Goal: Task Accomplishment & Management: Manage account settings

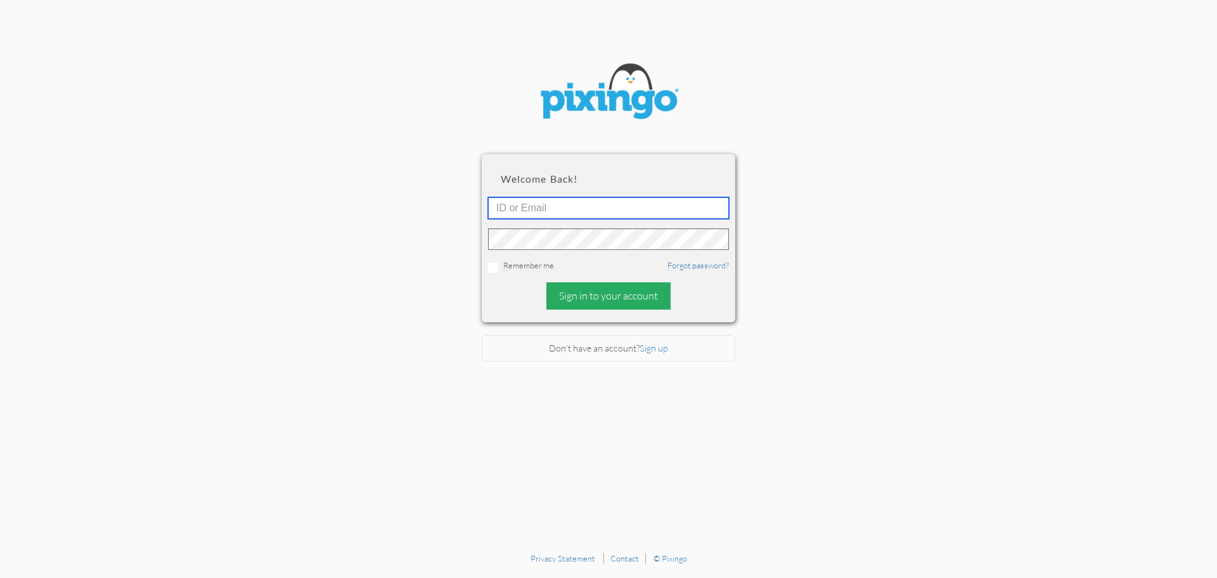
type input "[EMAIL_ADDRESS][DOMAIN_NAME]"
click at [595, 304] on div "Sign in to your account" at bounding box center [609, 295] width 124 height 27
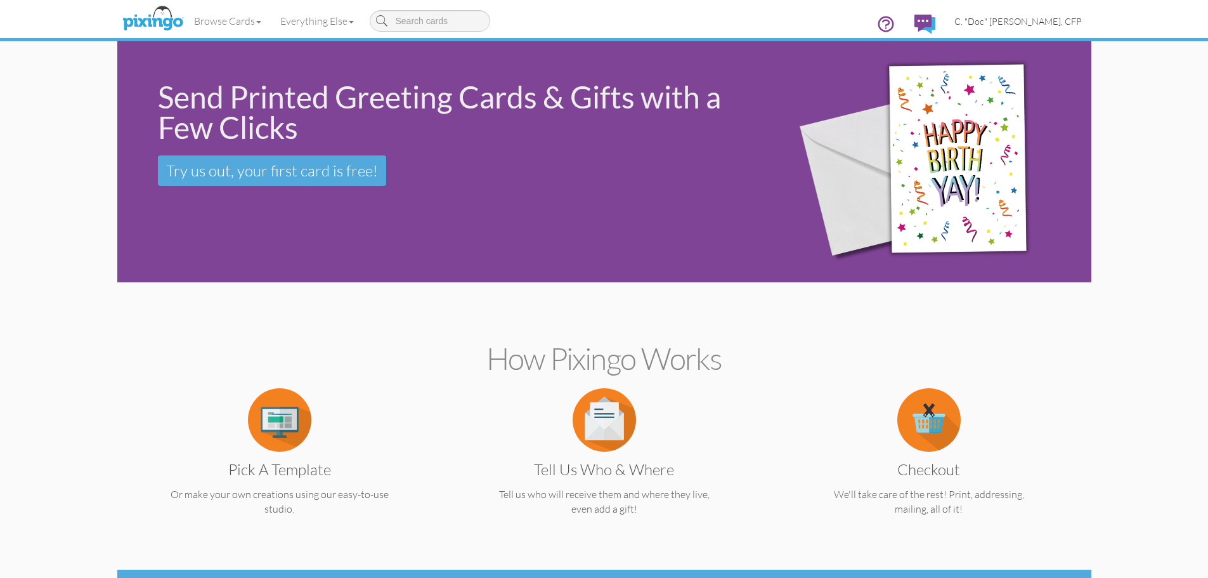
click at [1033, 22] on span "C. "Doc" [PERSON_NAME], CFP" at bounding box center [1017, 21] width 127 height 11
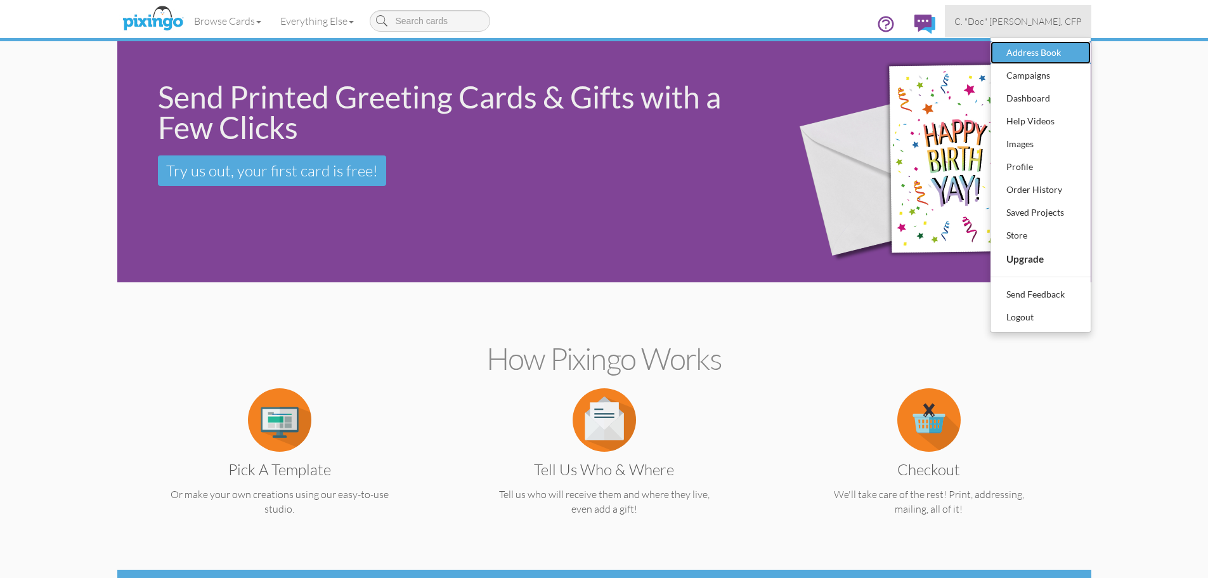
click at [1022, 55] on div "Address Book" at bounding box center [1040, 52] width 75 height 19
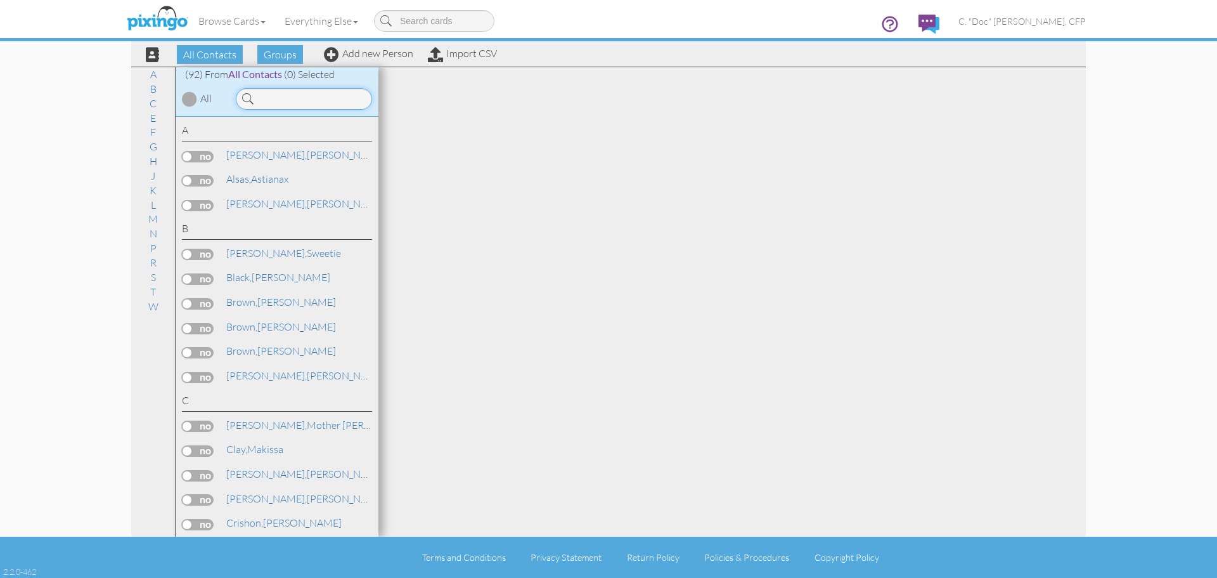
click at [309, 102] on input at bounding box center [304, 99] width 136 height 22
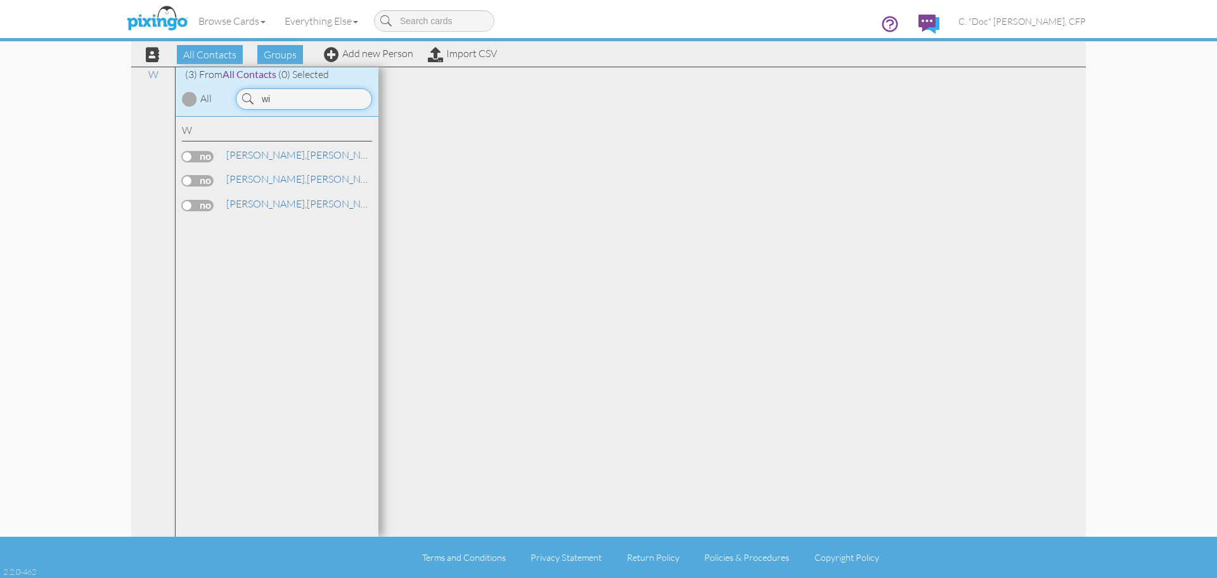
type input "w"
type input "s"
type input "danii"
drag, startPoint x: 729, startPoint y: 357, endPoint x: 644, endPoint y: 301, distance: 102.5
click at [729, 357] on div at bounding box center [733, 301] width 708 height 469
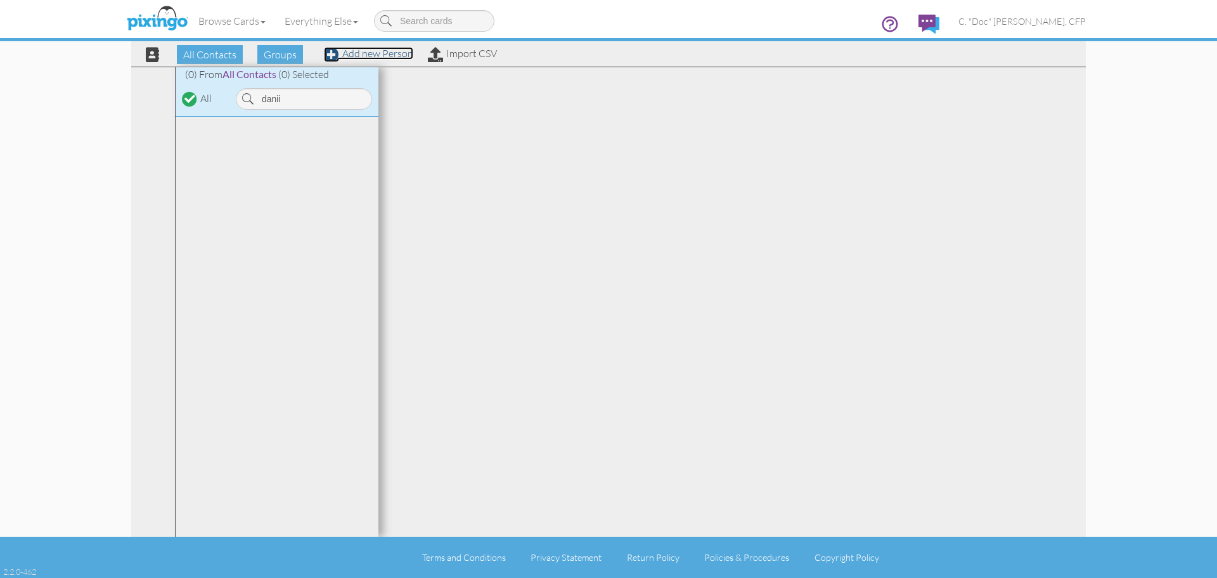
click at [364, 53] on link "Add new Person" at bounding box center [368, 53] width 89 height 13
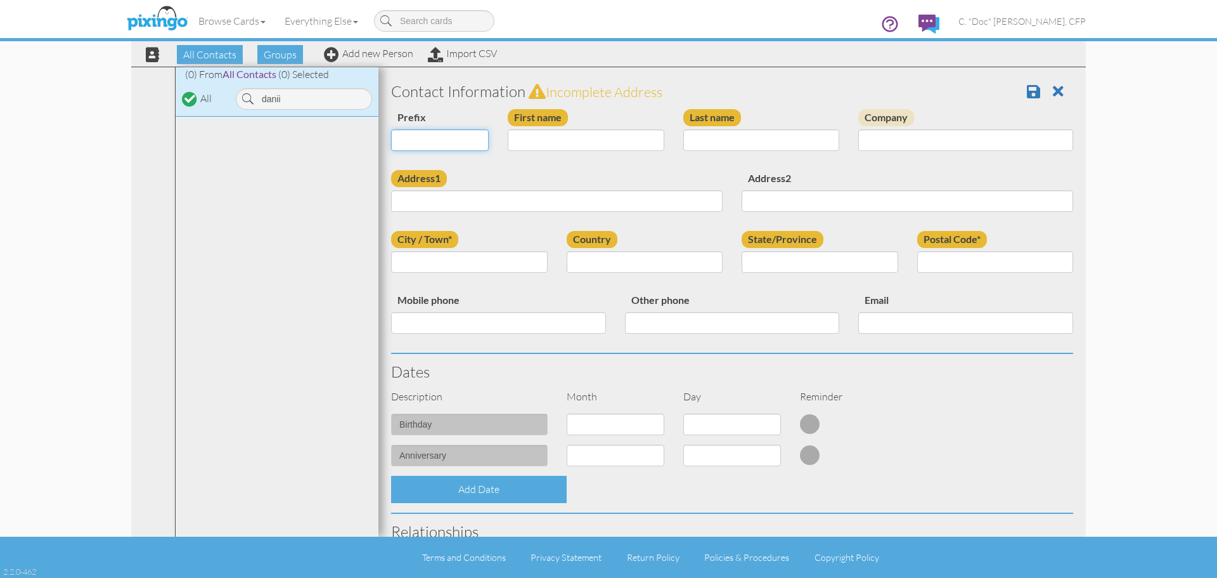
click at [428, 146] on select "Dr. Mr. Mrs." at bounding box center [440, 140] width 98 height 22
click at [519, 141] on input "First name" at bounding box center [586, 140] width 157 height 22
type input "[PERSON_NAME]"
type input "Daniels"
type input "1809 Hampton Forest"
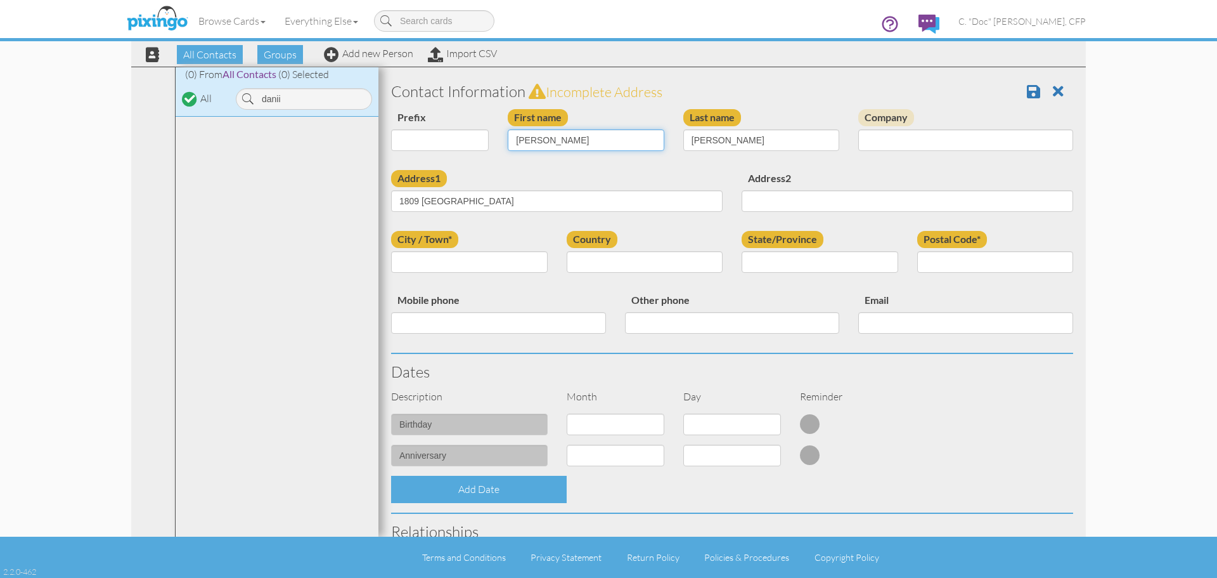
click at [520, 141] on input "[PERSON_NAME]" at bounding box center [586, 140] width 157 height 22
type input "D Dr.avid"
type input "Concord"
select select "object:1346"
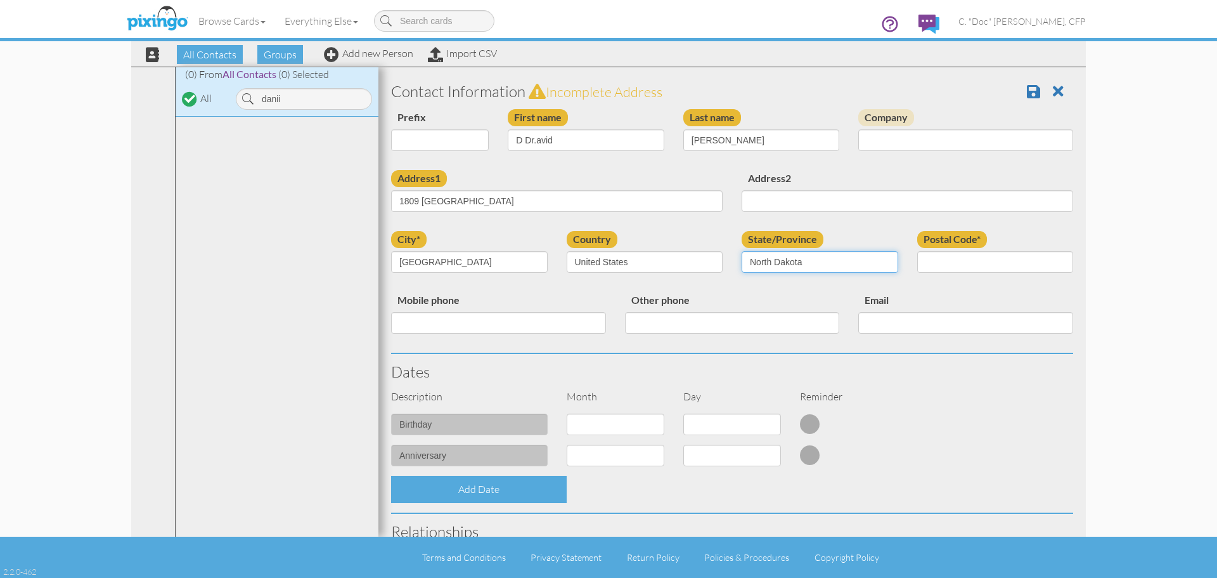
select select "object:1631"
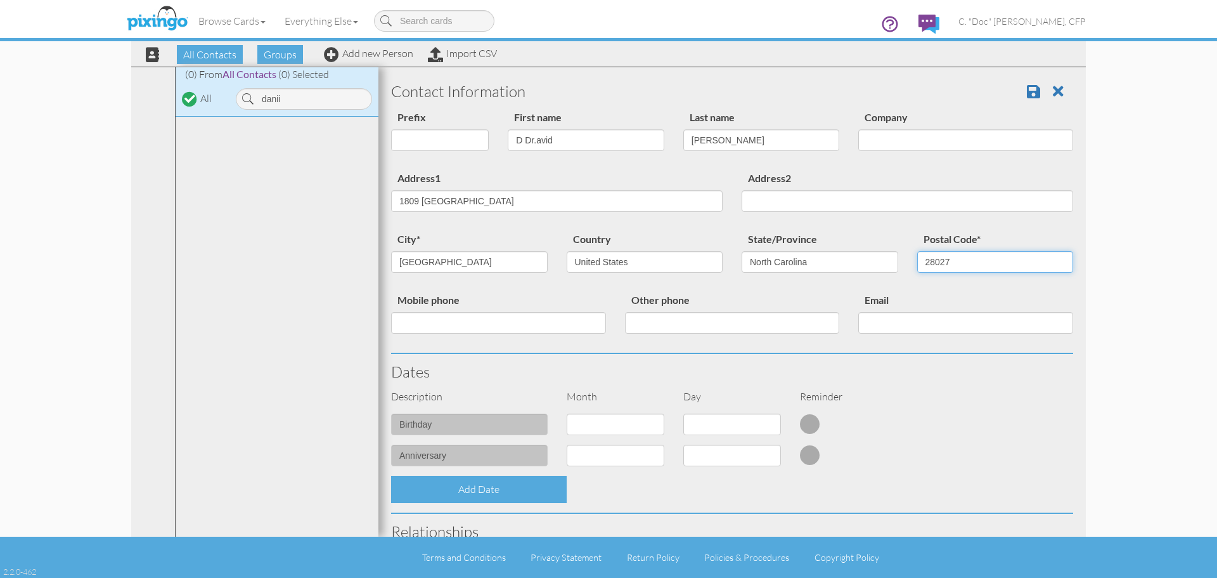
type input "28027"
type input "704-222-7533"
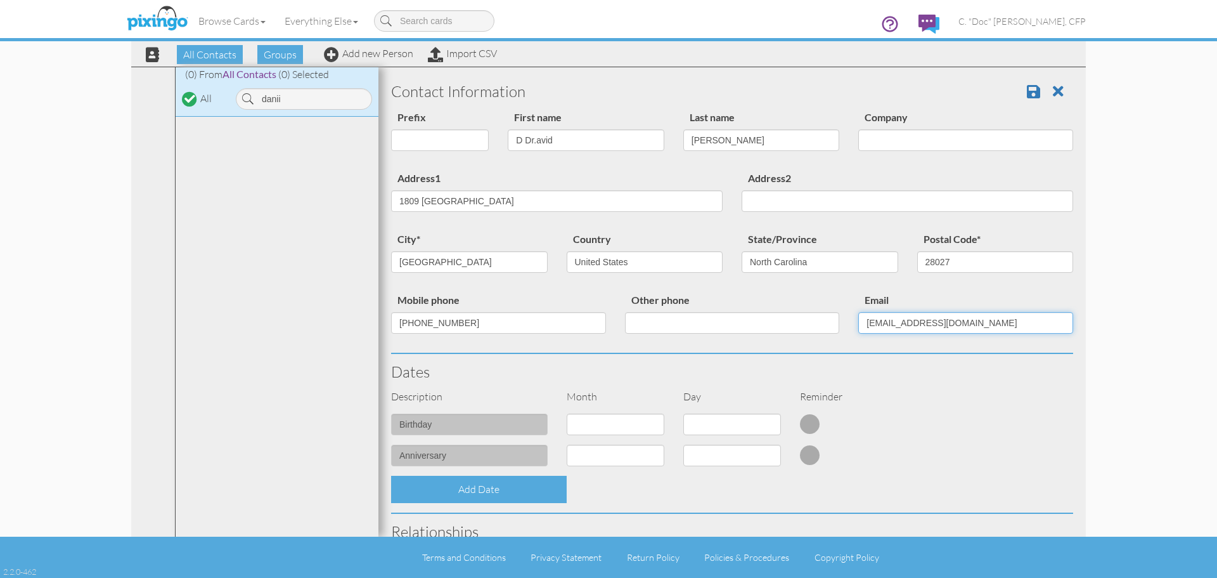
type input "daviddaniels55@myyahoo.com"
click at [595, 417] on select "1 - Jan 2 - Feb 3 - Mar 4 - Apr 5 - May 6 - Jun 7 - Jul 8 - Aug 9 - Sep 10 - Oc…" at bounding box center [616, 424] width 98 height 22
select select "object:1341"
click at [567, 413] on select "1 - Jan 2 - Feb 3 - Mar 4 - Apr 5 - May 6 - Jun 7 - Jul 8 - Aug 9 - Sep 10 - Oc…" at bounding box center [616, 424] width 98 height 22
click at [725, 420] on select "1 2 3 4 5 6 7 8 9 10 11 12 13 14 15 16 17 18 19 20 21 22 23 24 25 26 27 28 29 3…" at bounding box center [733, 424] width 98 height 22
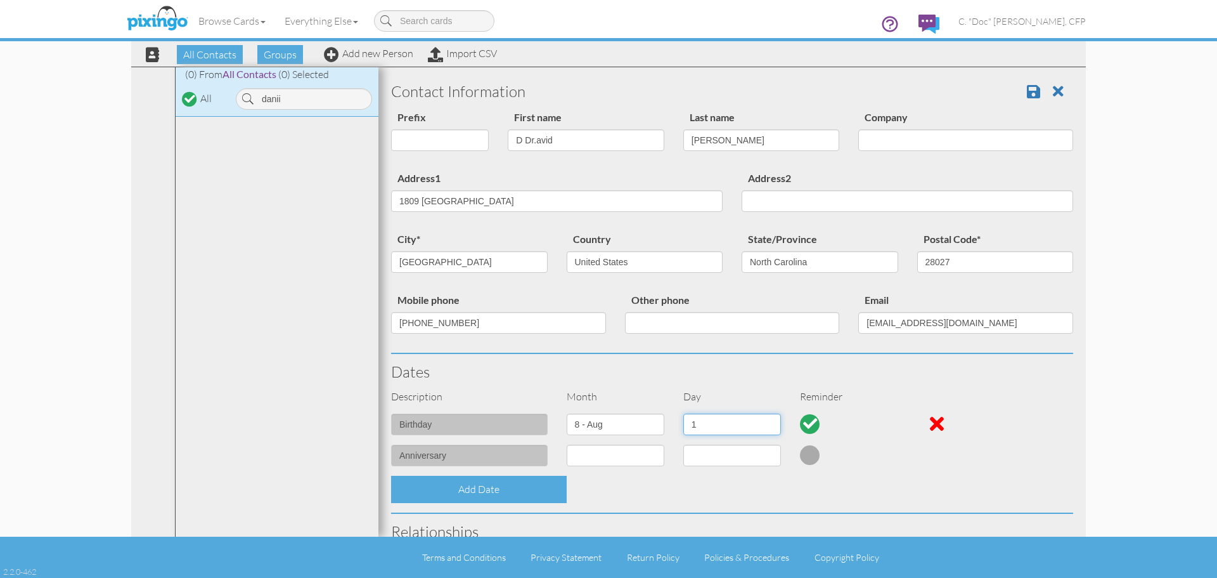
select select "number:3"
click at [684, 413] on select "1 2 3 4 5 6 7 8 9 10 11 12 13 14 15 16 17 18 19 20 21 22 23 24 25 26 27 28 29 3…" at bounding box center [733, 424] width 98 height 22
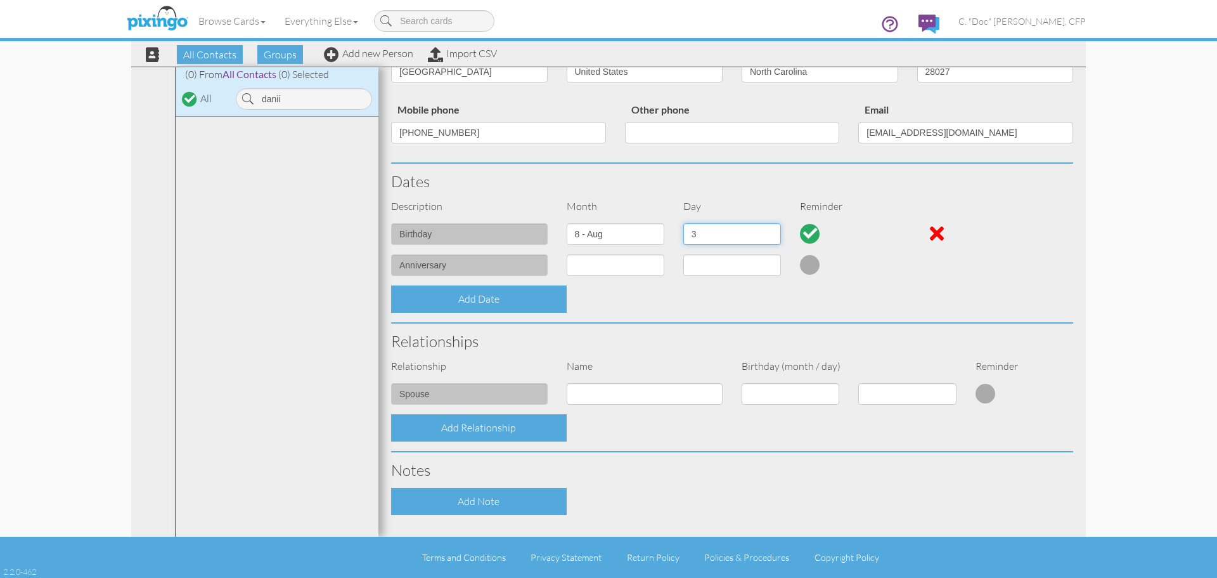
scroll to position [313, 0]
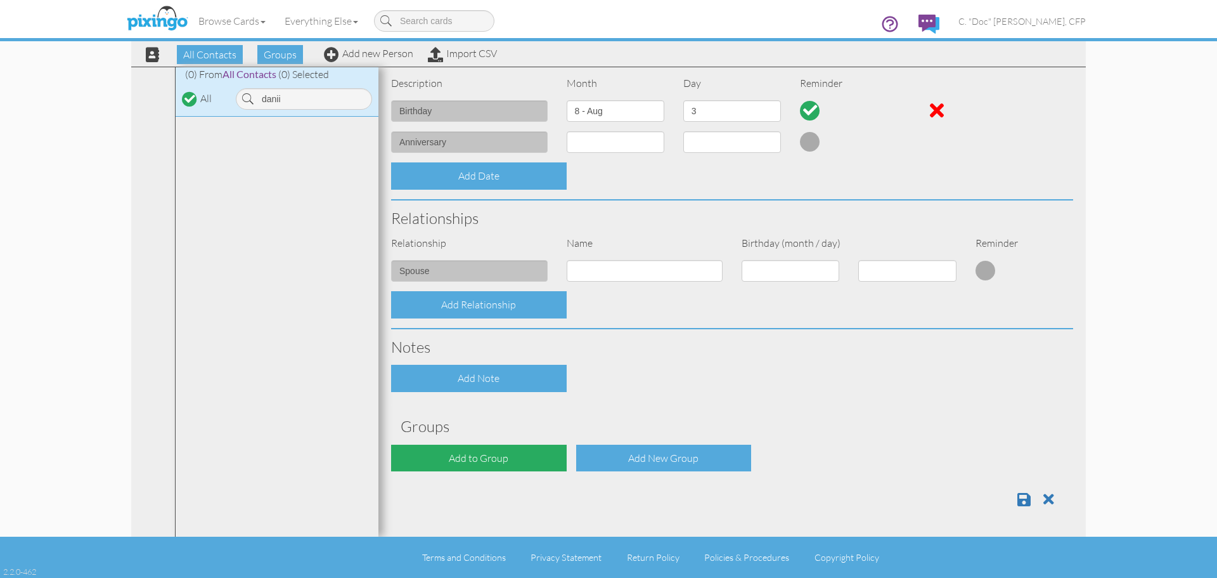
click at [533, 460] on div "Add to Group" at bounding box center [479, 457] width 176 height 27
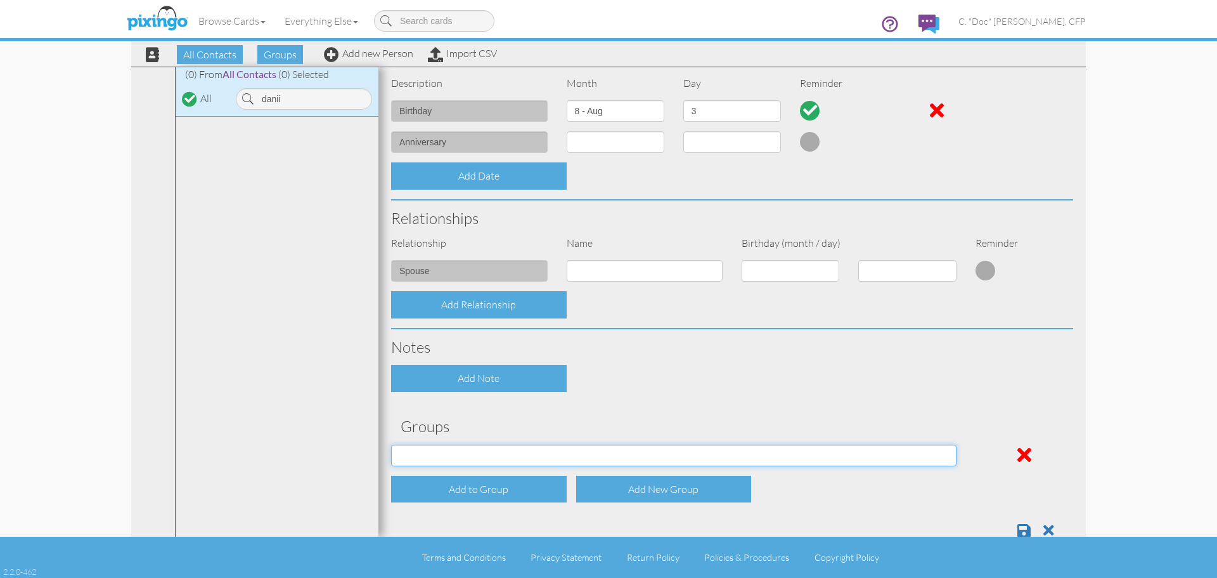
click at [533, 460] on select "Clients Family Friends Ministry Partner Prospects Recruits" at bounding box center [674, 455] width 566 height 22
select select "object:1656"
click at [391, 444] on select "Clients Family Friends Ministry Partner Prospects Recruits" at bounding box center [674, 455] width 566 height 22
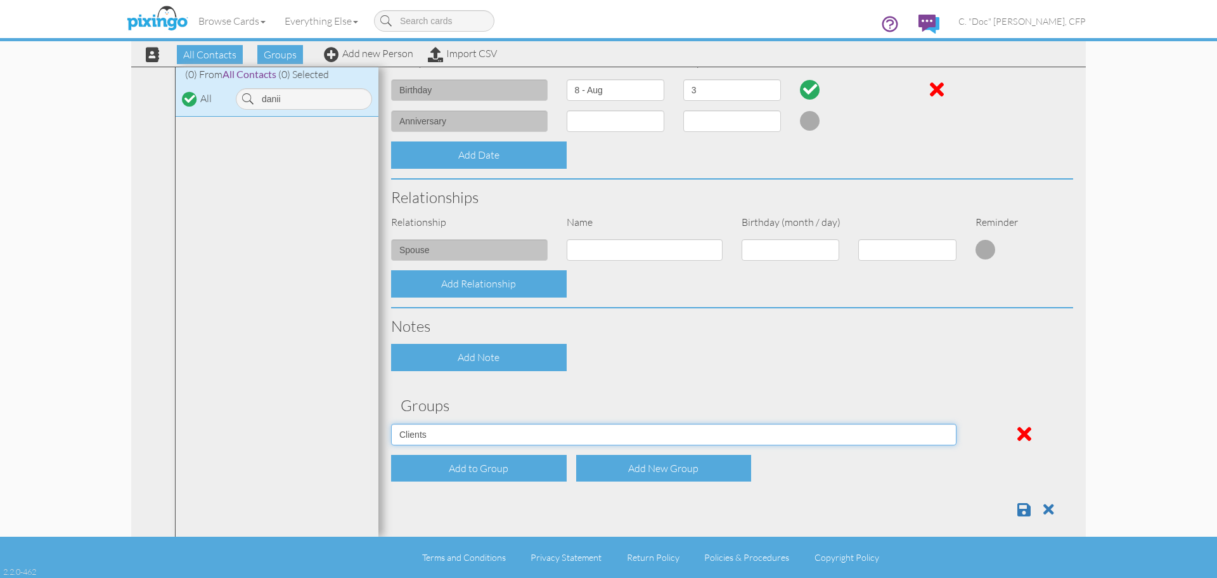
scroll to position [344, 0]
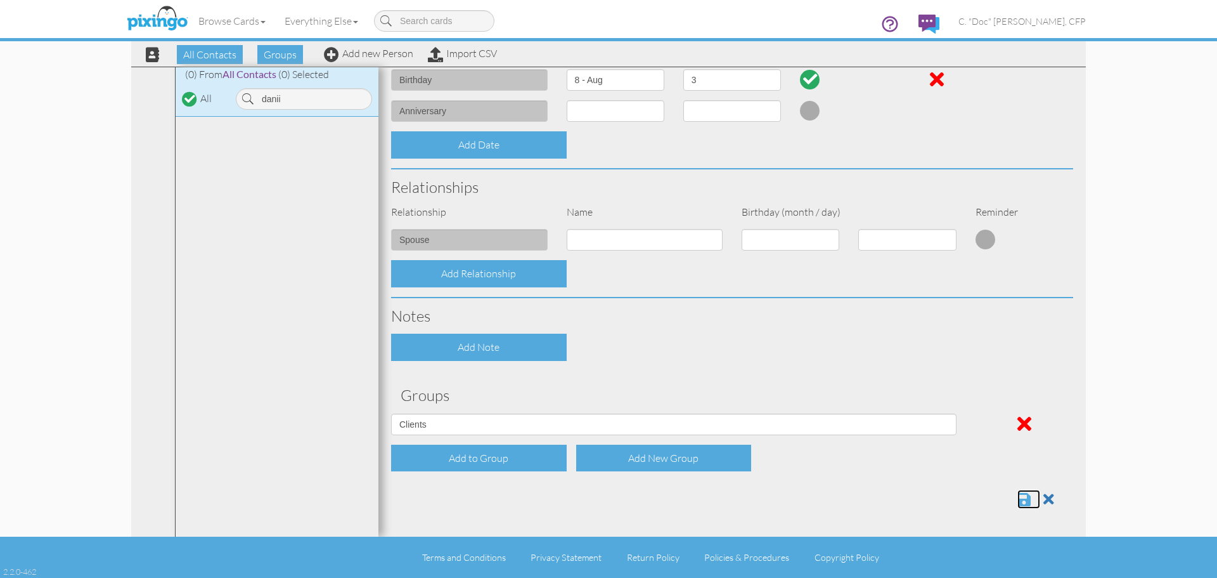
click at [1018, 501] on span at bounding box center [1024, 498] width 13 height 15
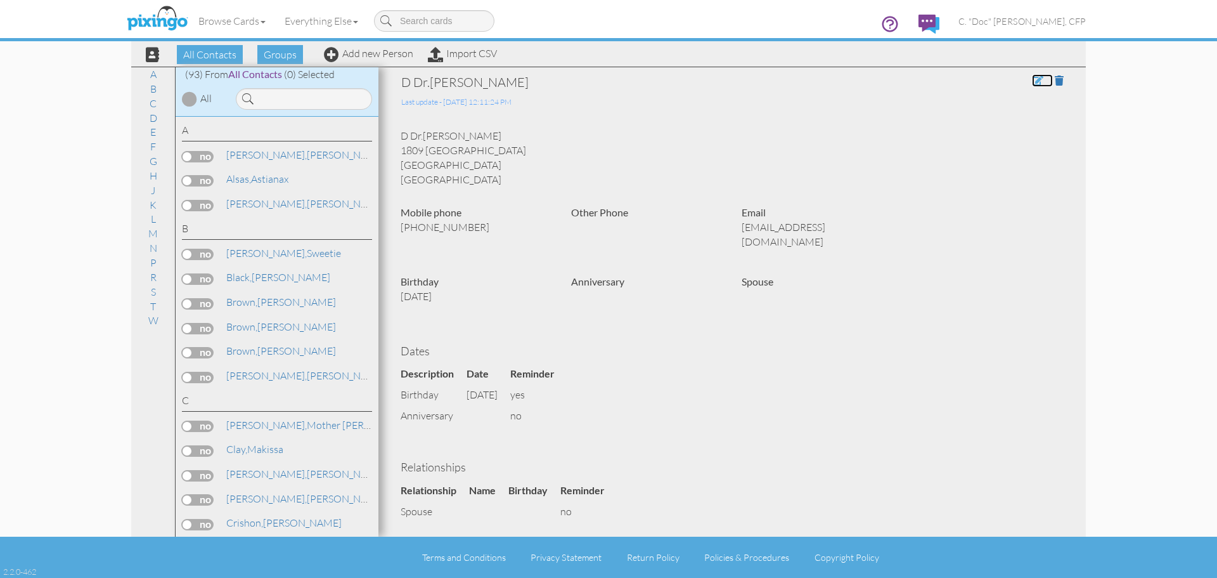
click at [1032, 81] on span at bounding box center [1037, 80] width 11 height 10
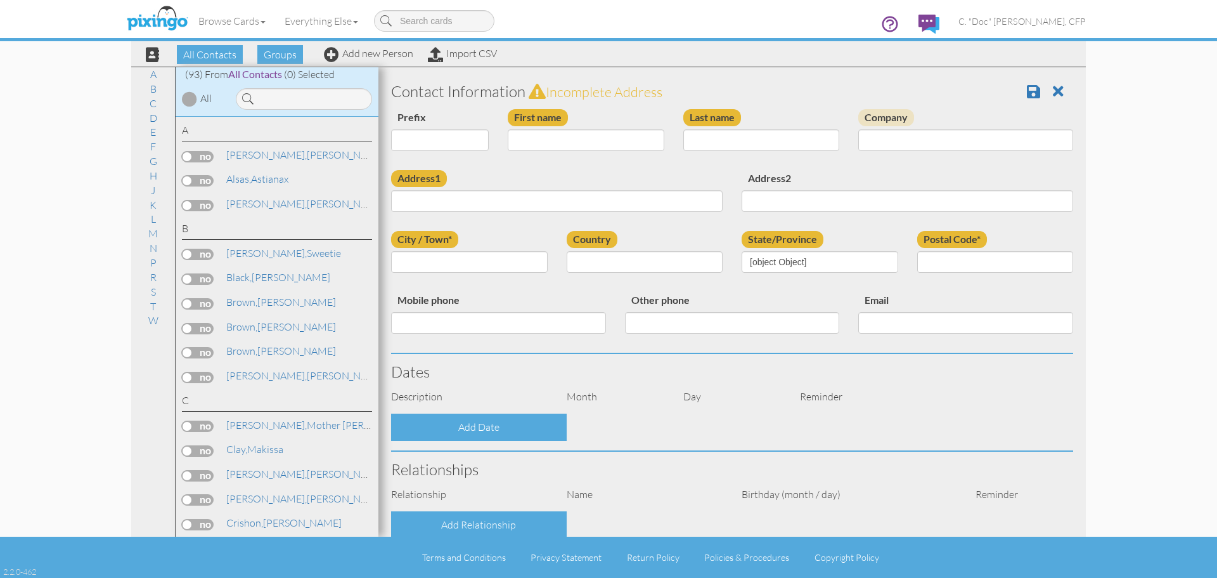
type input "D Dr.avid"
type input "[PERSON_NAME]"
type input "1809 [GEOGRAPHIC_DATA]"
type input "[GEOGRAPHIC_DATA]"
type input "28027"
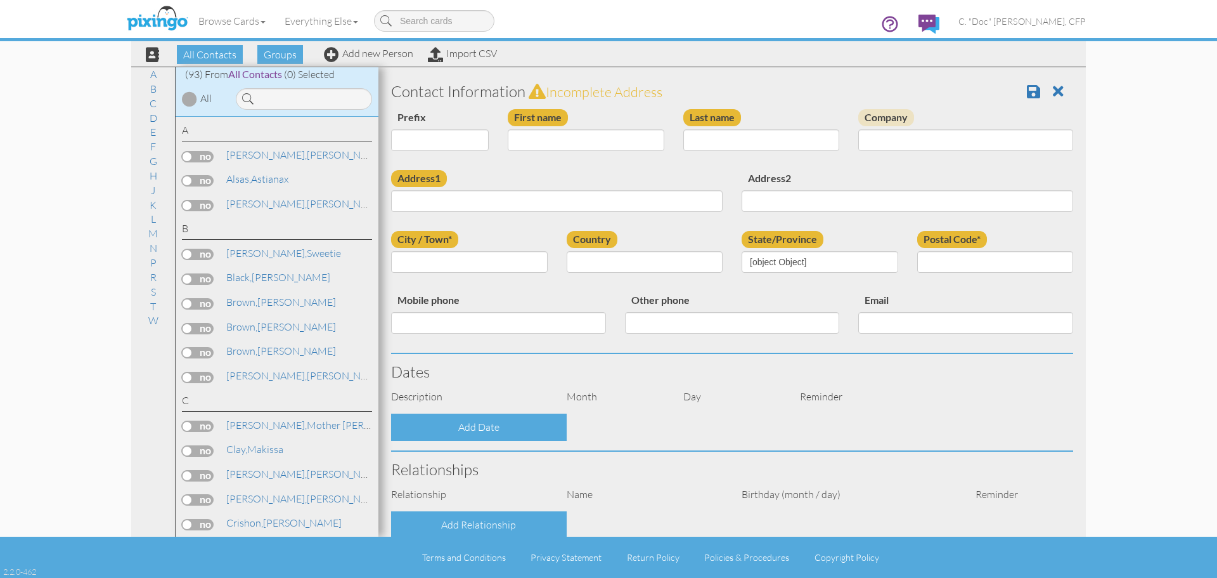
type input "[PHONE_NUMBER]"
type input "[EMAIL_ADDRESS][DOMAIN_NAME]"
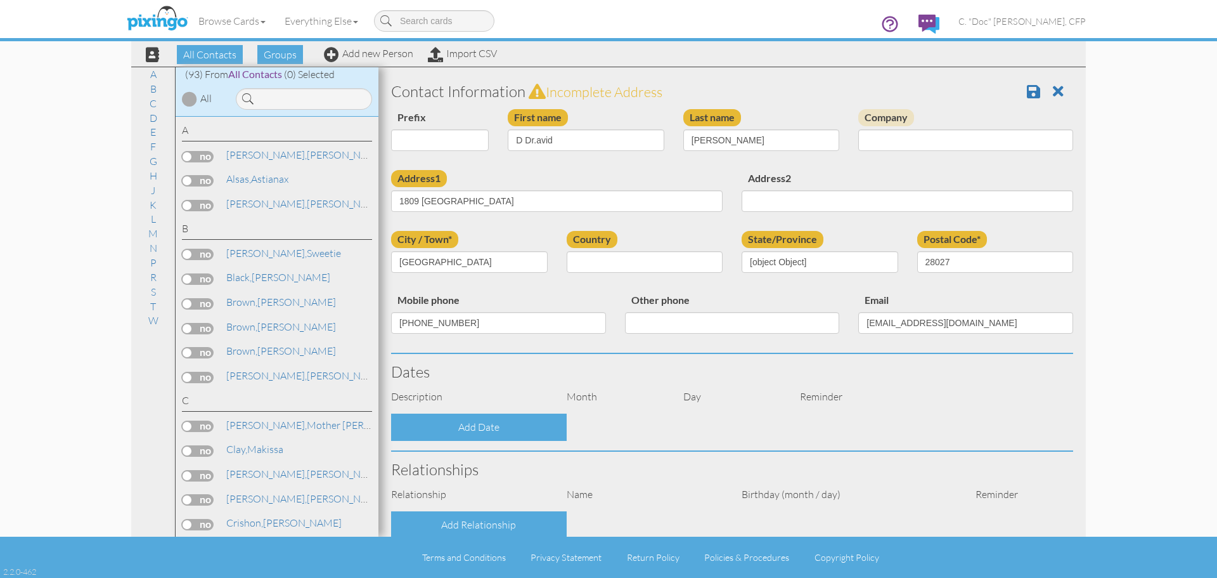
select select "object:529"
select select "object:774"
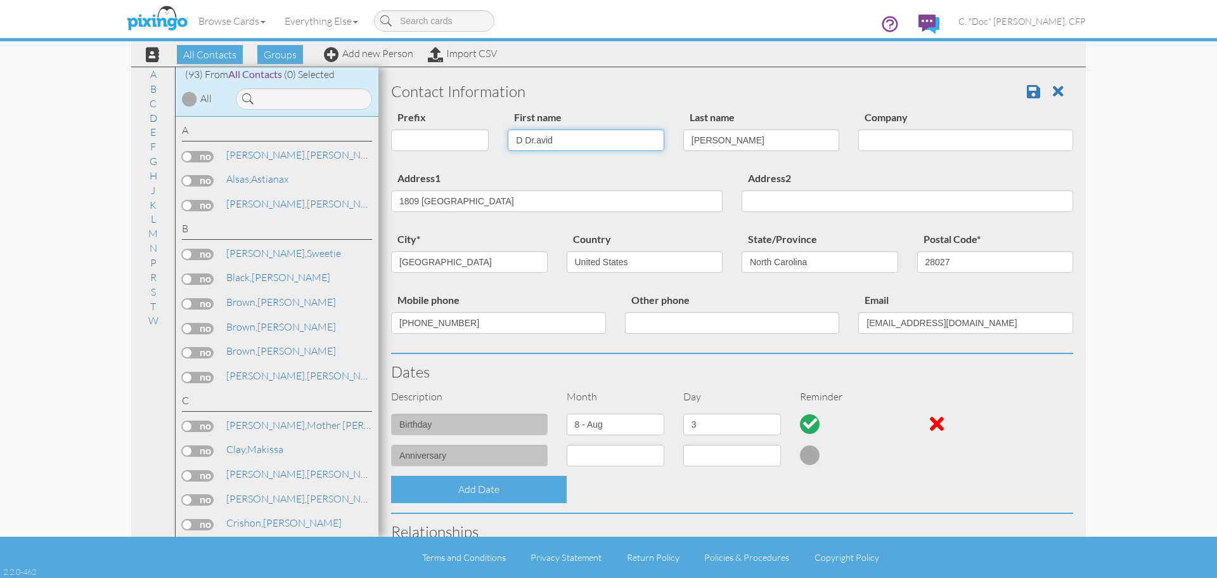
click at [535, 146] on input "D Dr.avid" at bounding box center [586, 140] width 157 height 22
type input "[PERSON_NAME]"
click at [1027, 94] on span at bounding box center [1033, 91] width 13 height 15
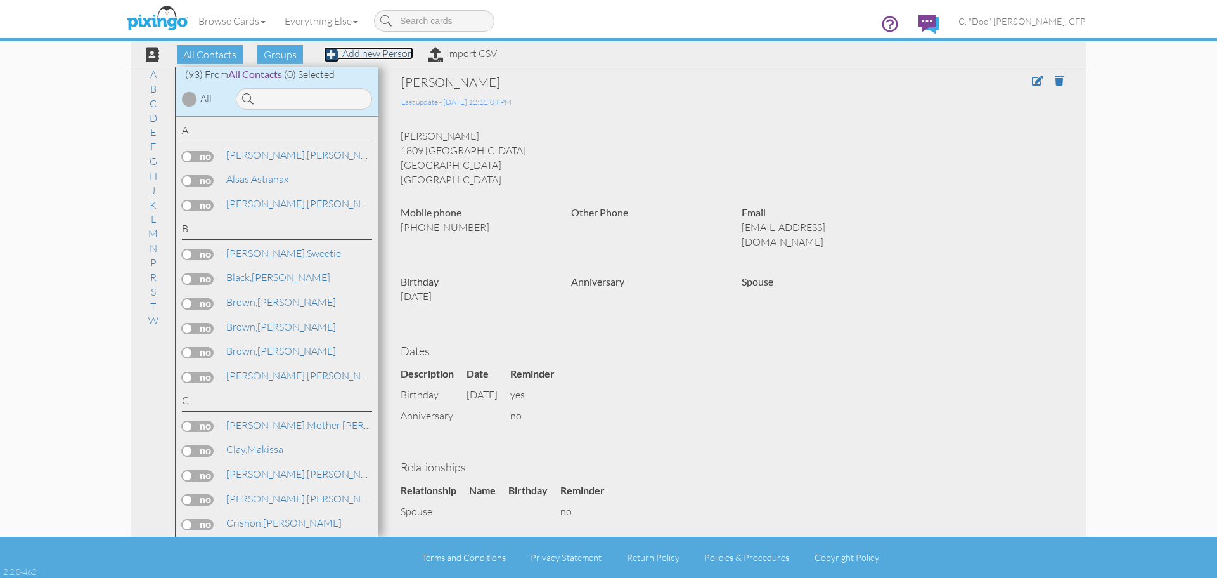
click at [350, 58] on link "Add new Person" at bounding box center [368, 53] width 89 height 13
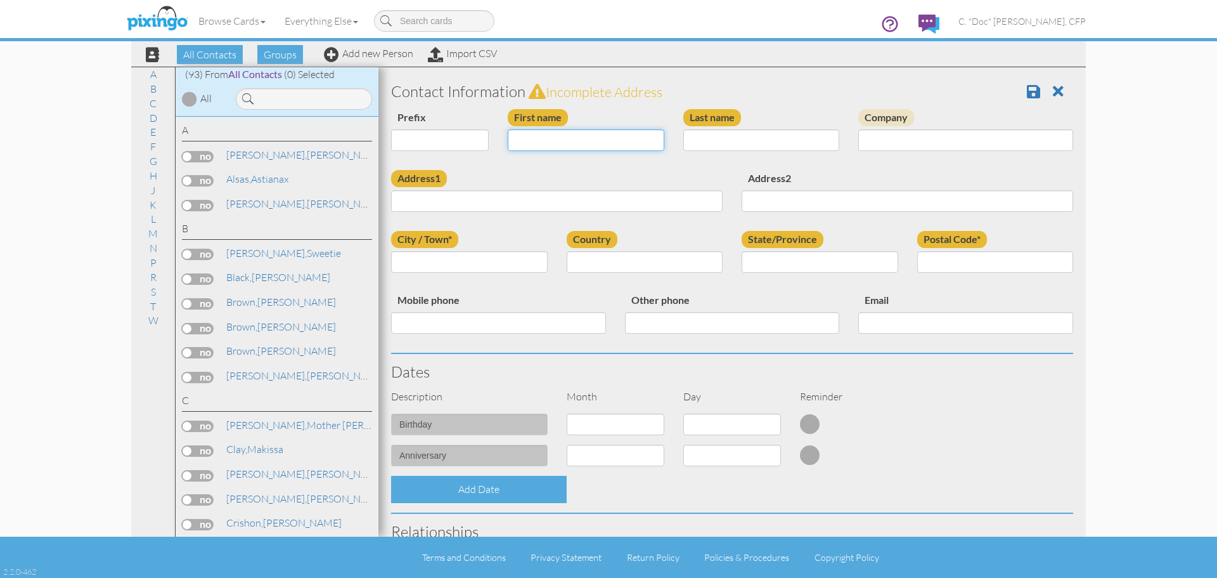
click at [567, 144] on input "First name" at bounding box center [586, 140] width 157 height 22
type input "Maliaka"
type input "Huntley"
type input "7341 Icon Way"
type input "Charlotte"
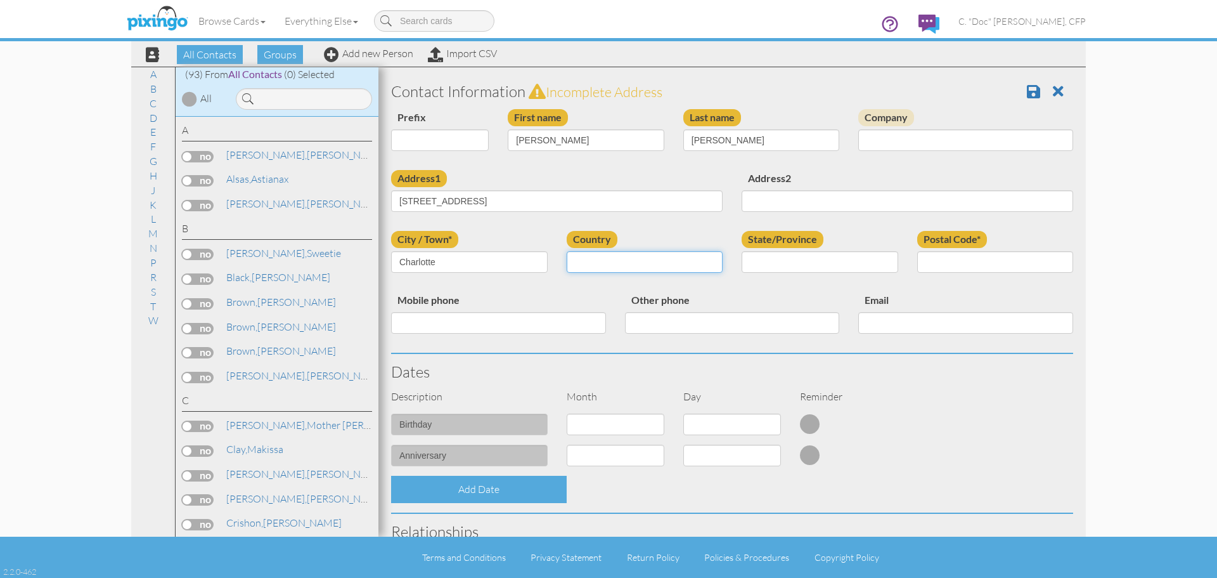
select select "object:523"
select select "object:808"
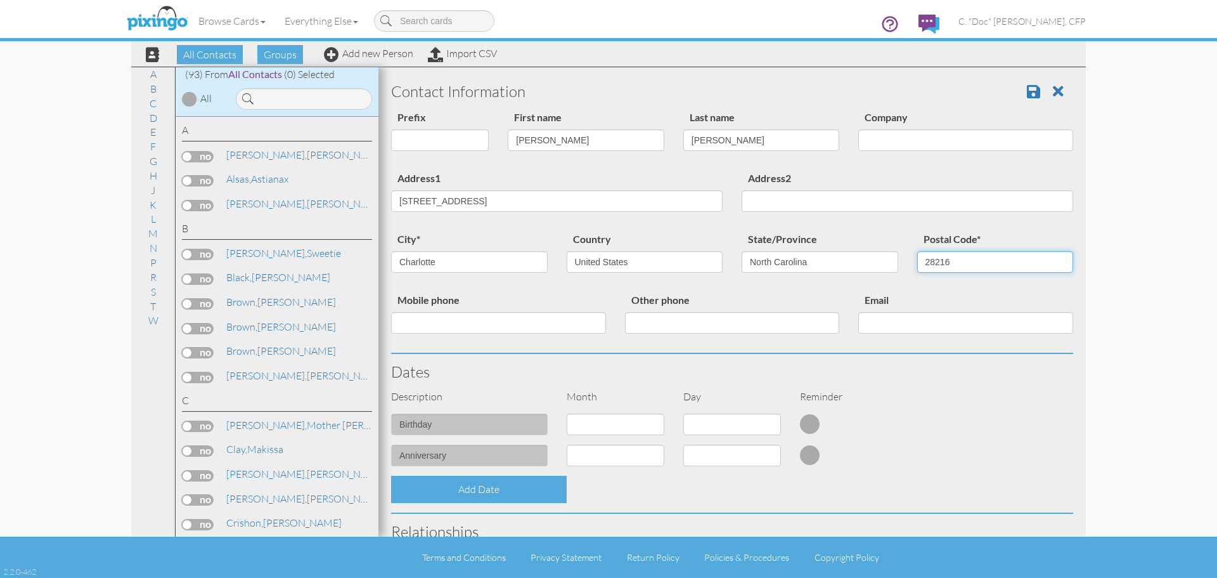
type input "28216"
type input "704-713-2716"
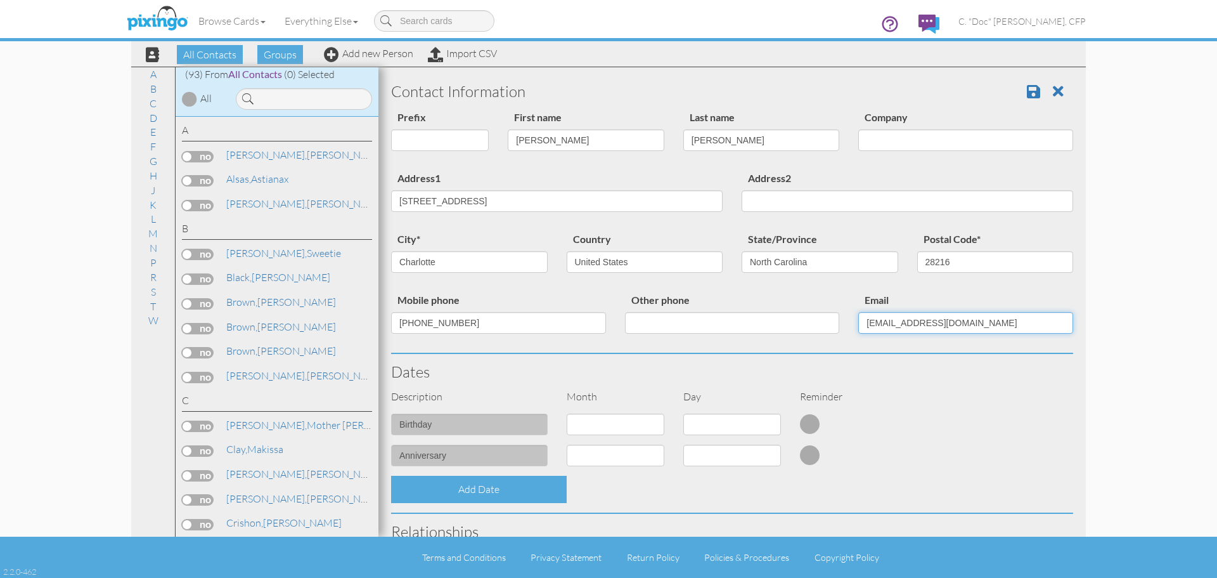
type input "mlkhuntley@gmail.com"
click at [584, 432] on select "1 - [DATE] - [DATE] - [DATE] - [DATE] - [DATE] - [DATE] - [DATE] - [DATE] - [DA…" at bounding box center [616, 424] width 98 height 22
select select "object:514"
click at [567, 413] on select "1 - Jan 2 - Feb 3 - Mar 4 - Apr 5 - May 6 - Jun 7 - Jul 8 - Aug 9 - Sep 10 - Oc…" at bounding box center [616, 424] width 98 height 22
click at [727, 429] on select "1 2 3 4 5 6 7 8 9 10 11 12 13 14 15 16 17 18 19 20 21 22 23 24 25 26 27 28 29 30" at bounding box center [733, 424] width 98 height 22
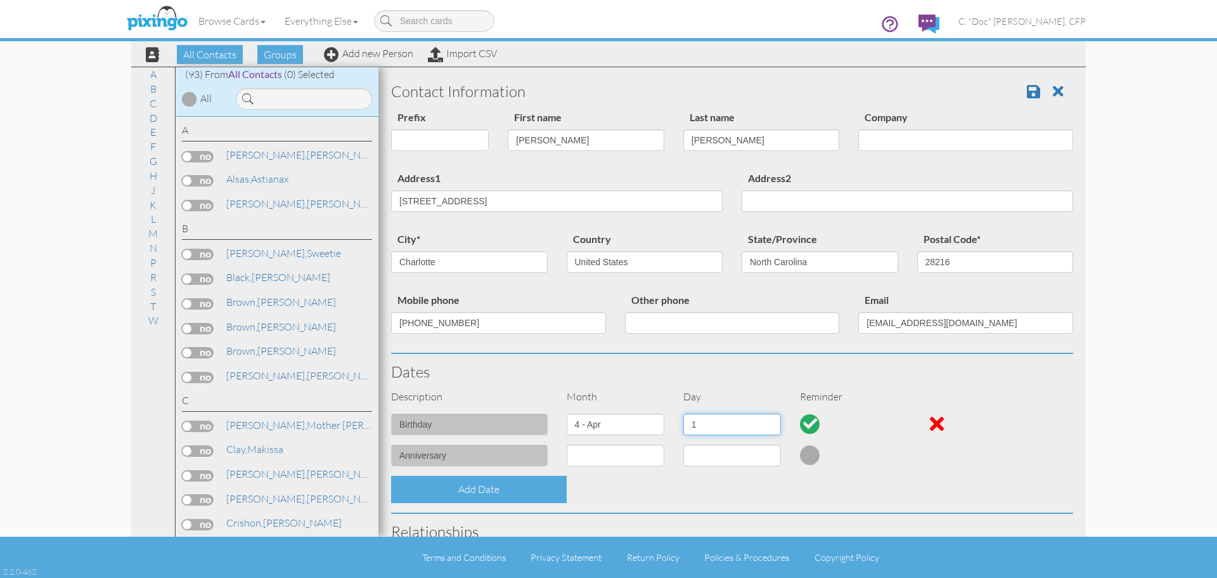
select select "number:6"
click at [684, 413] on select "1 2 3 4 5 6 7 8 9 10 11 12 13 14 15 16 17 18 19 20 21 22 23 24 25 26 27 28 29 30" at bounding box center [733, 424] width 98 height 22
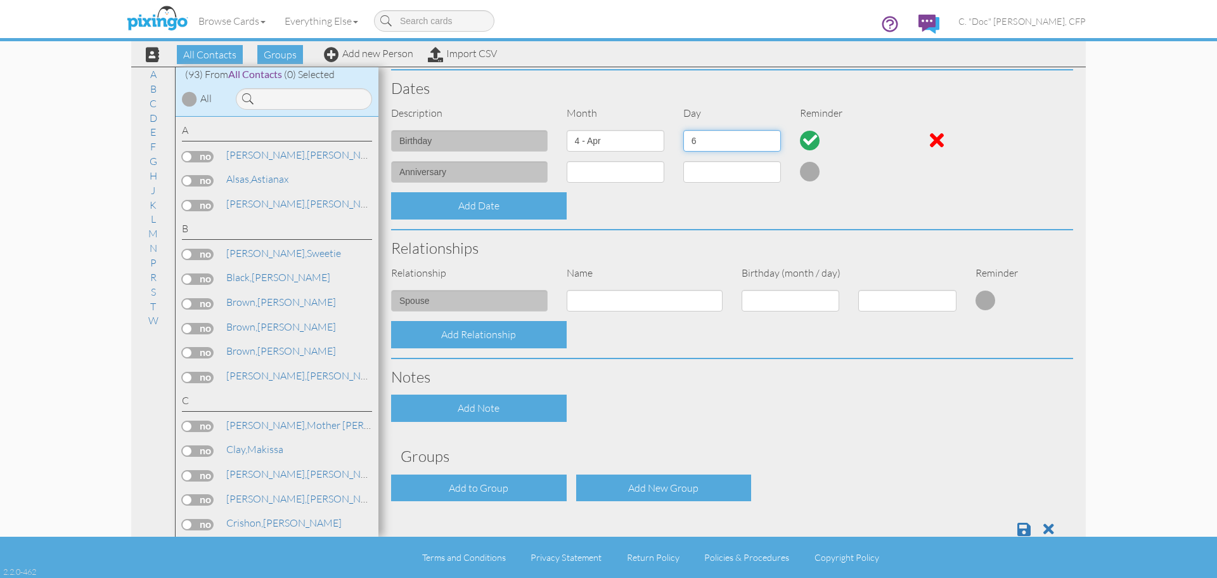
scroll to position [313, 0]
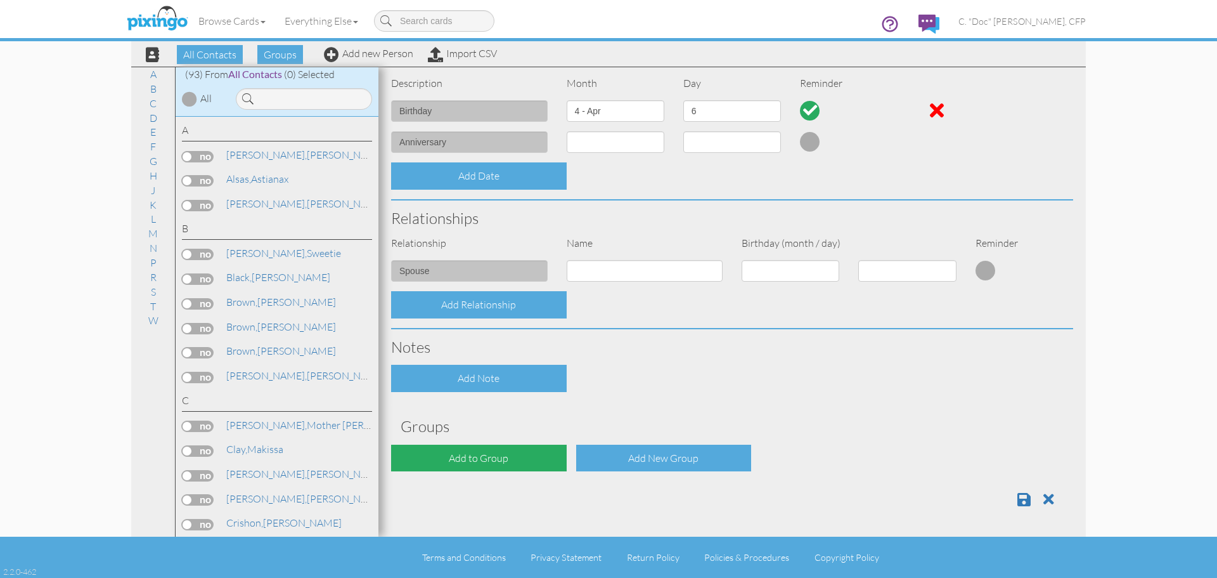
click at [498, 462] on div "Add to Group" at bounding box center [479, 457] width 176 height 27
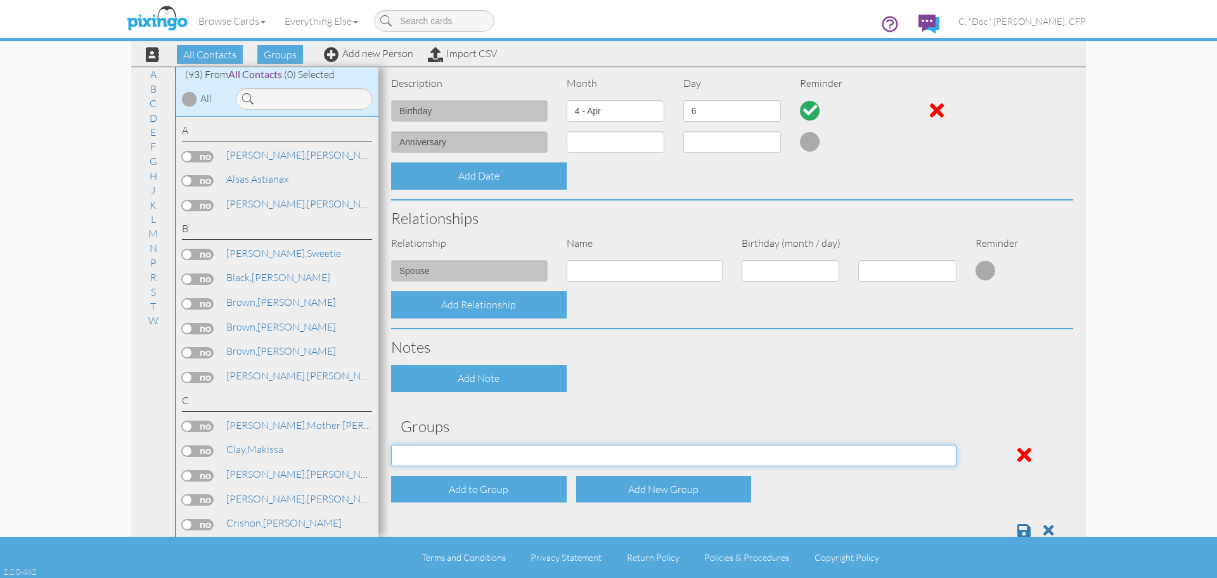
click at [483, 461] on select "Clients Family Friends Ministry Partner Prospects Recruits" at bounding box center [674, 455] width 566 height 22
select select "object:833"
click at [391, 444] on select "Clients Family Friends Ministry Partner Prospects Recruits" at bounding box center [674, 455] width 566 height 22
click at [1018, 526] on span at bounding box center [1024, 529] width 13 height 15
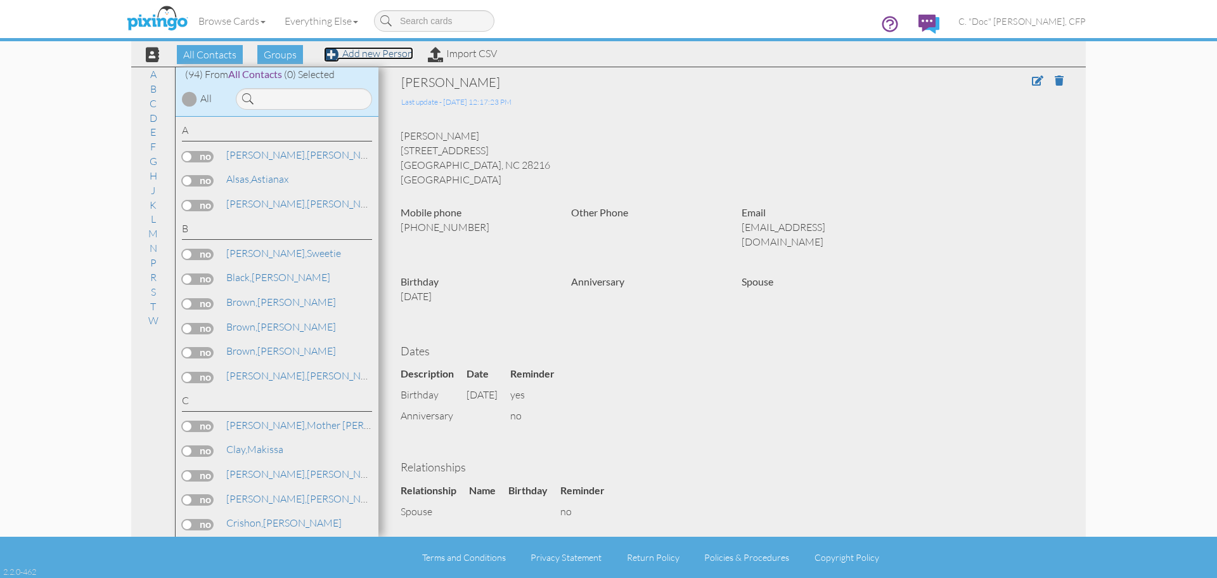
click at [345, 53] on link "Add new Person" at bounding box center [368, 53] width 89 height 13
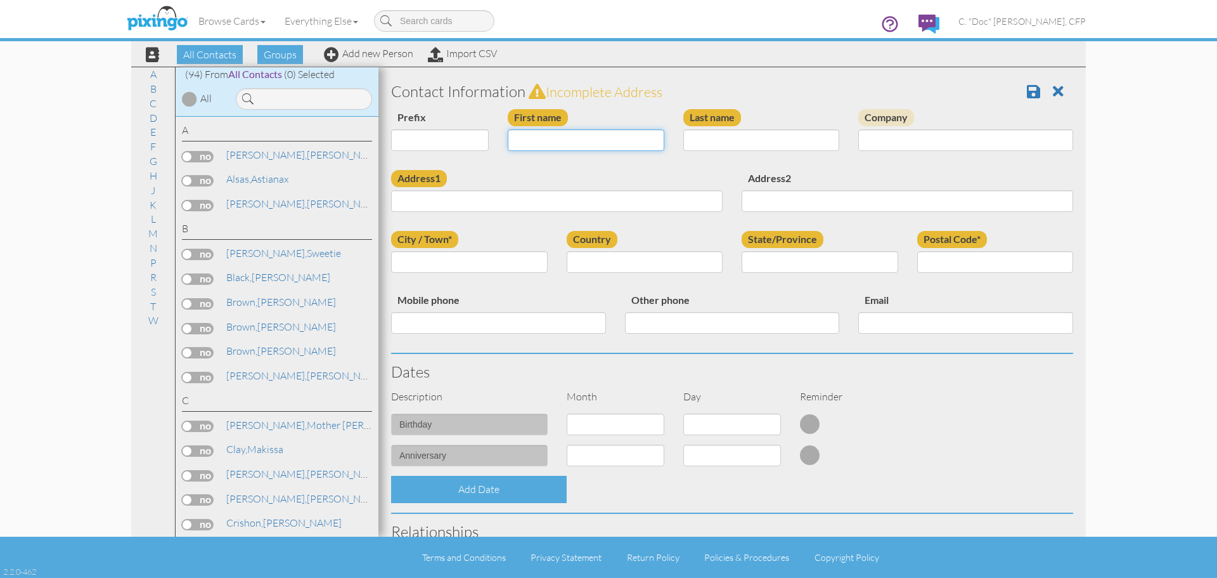
click at [527, 135] on input "First name" at bounding box center [586, 140] width 157 height 22
type input "[PERSON_NAME]"
click at [733, 137] on input "Last name" at bounding box center [762, 140] width 157 height 22
type input "Jones-Holley"
click at [522, 200] on input "Address1" at bounding box center [557, 201] width 332 height 22
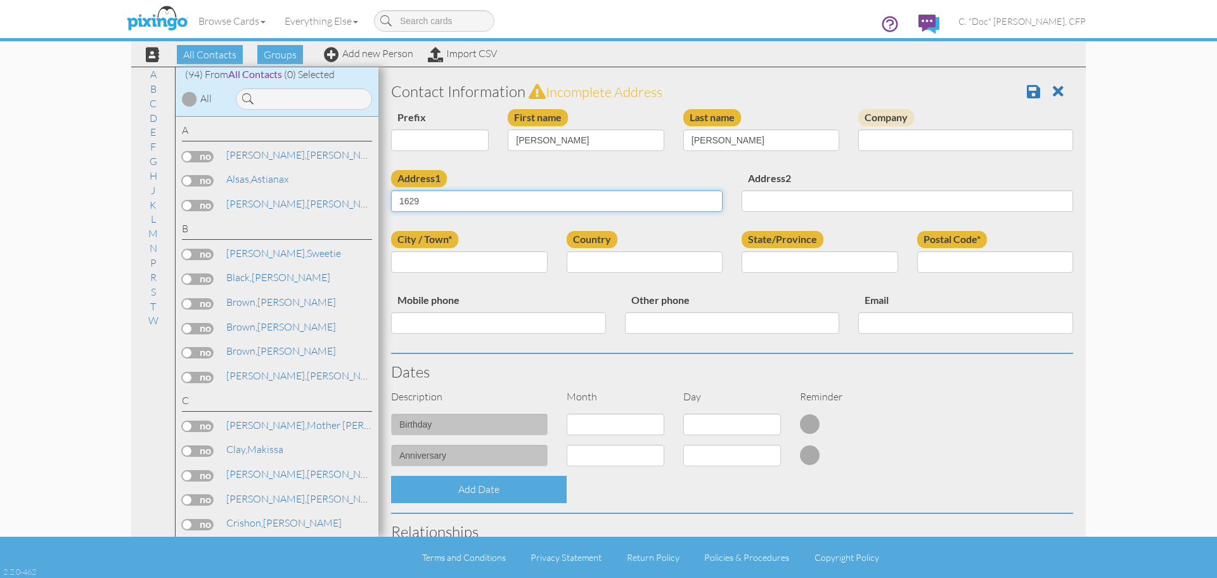
type input "[STREET_ADDRESS][PERSON_NAME]"
click at [469, 258] on input "City / Town*" at bounding box center [469, 262] width 157 height 22
type input "Decatur"
click at [576, 268] on select "United States -------------- Afghanistan Albania Algeria American Samoa Andorra…" at bounding box center [645, 262] width 157 height 22
select select "object:526"
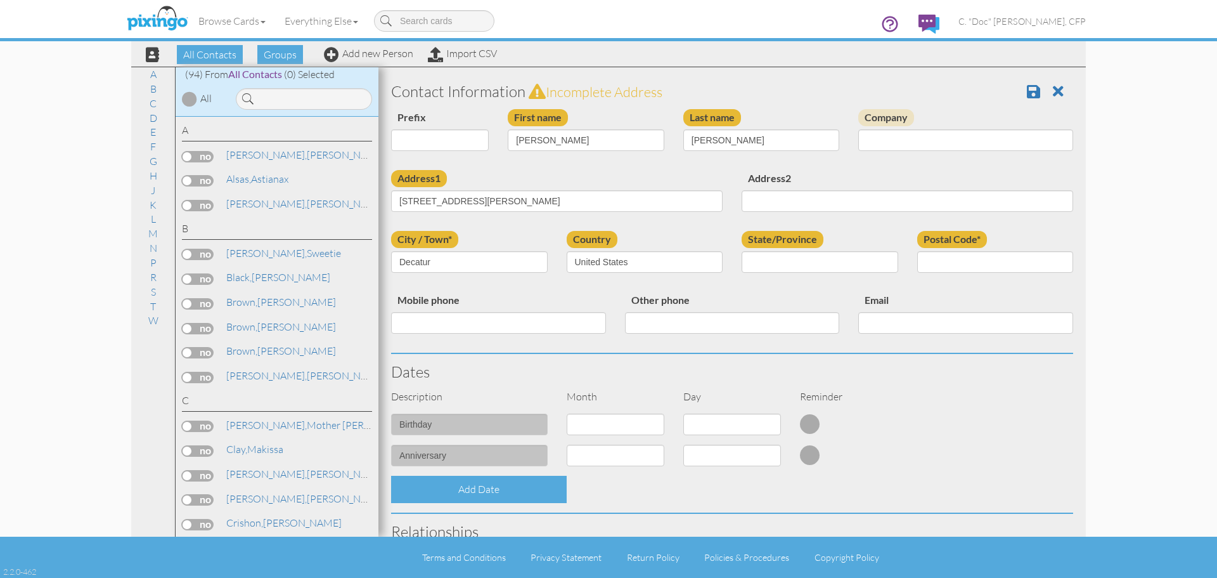
click at [796, 257] on div "State/Province" at bounding box center [820, 256] width 176 height 51
click at [793, 264] on select "AA (Military) AE (Military) Alabama Alaska American Samoa AP (Military) Arizona…" at bounding box center [820, 262] width 157 height 22
select select "object:786"
click at [742, 251] on select "AA (Military) AE (Military) Alabama Alaska American Samoa AP (Military) Arizona…" at bounding box center [820, 262] width 157 height 22
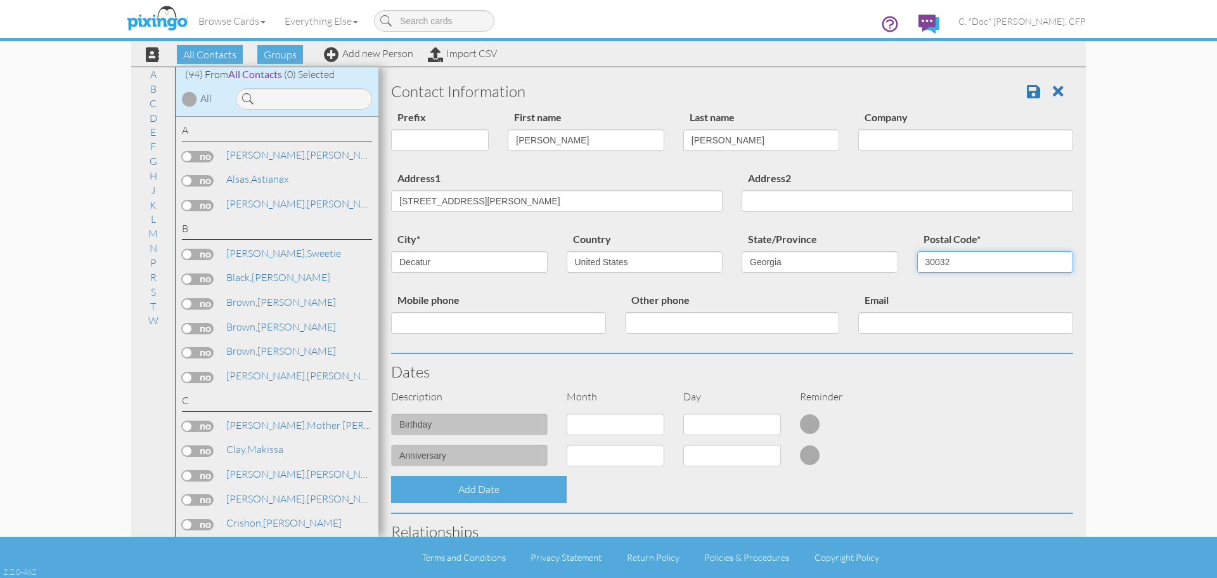
type input "30032"
click at [594, 326] on input "Mobile phone" at bounding box center [498, 323] width 215 height 22
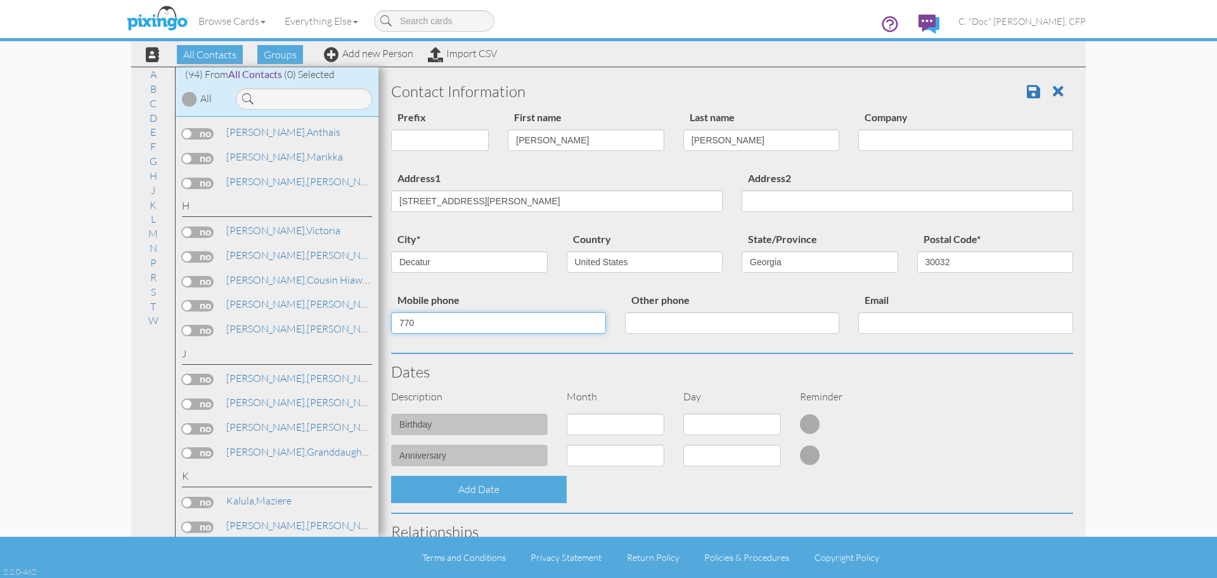
scroll to position [902, 0]
type input "770"
click at [1053, 95] on span at bounding box center [1058, 91] width 11 height 15
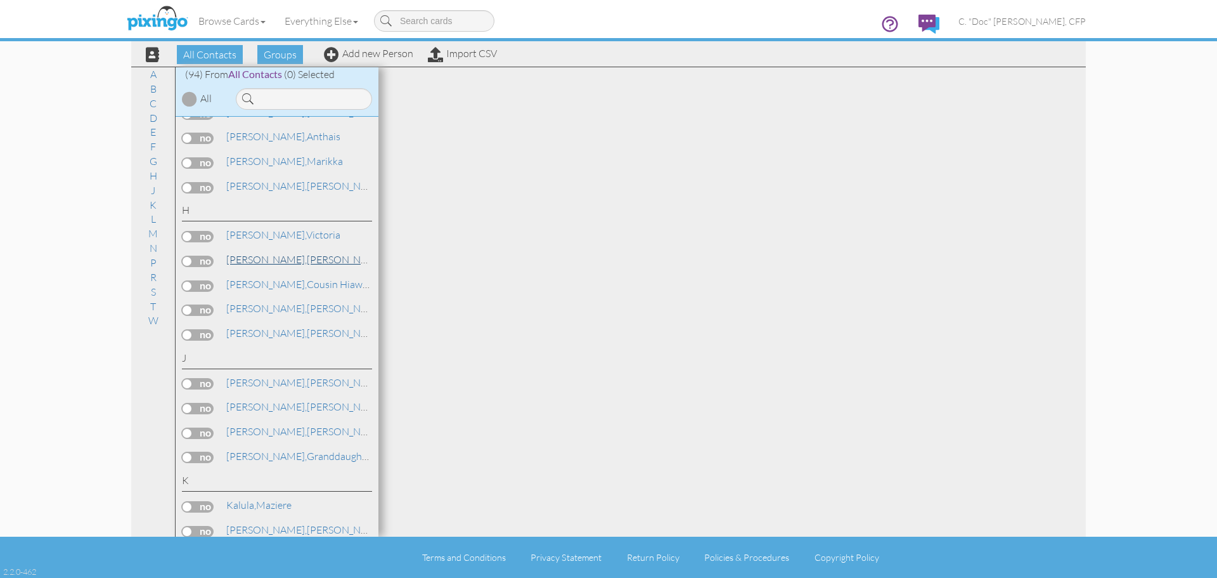
click at [258, 262] on link "Holley, Janice" at bounding box center [306, 259] width 162 height 15
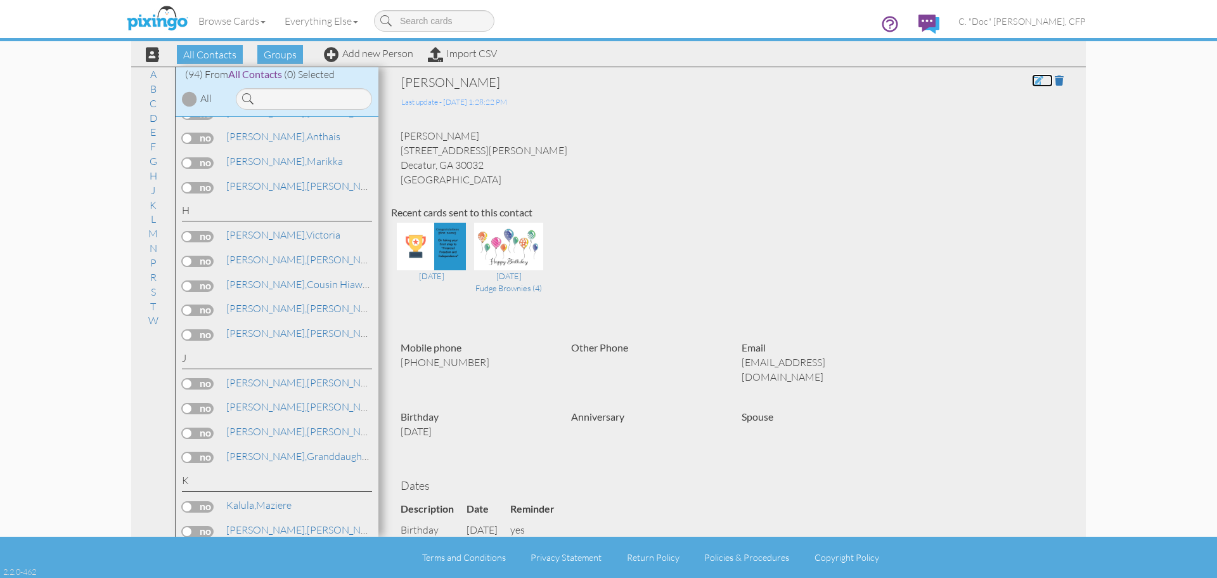
click at [1032, 82] on span at bounding box center [1037, 80] width 11 height 10
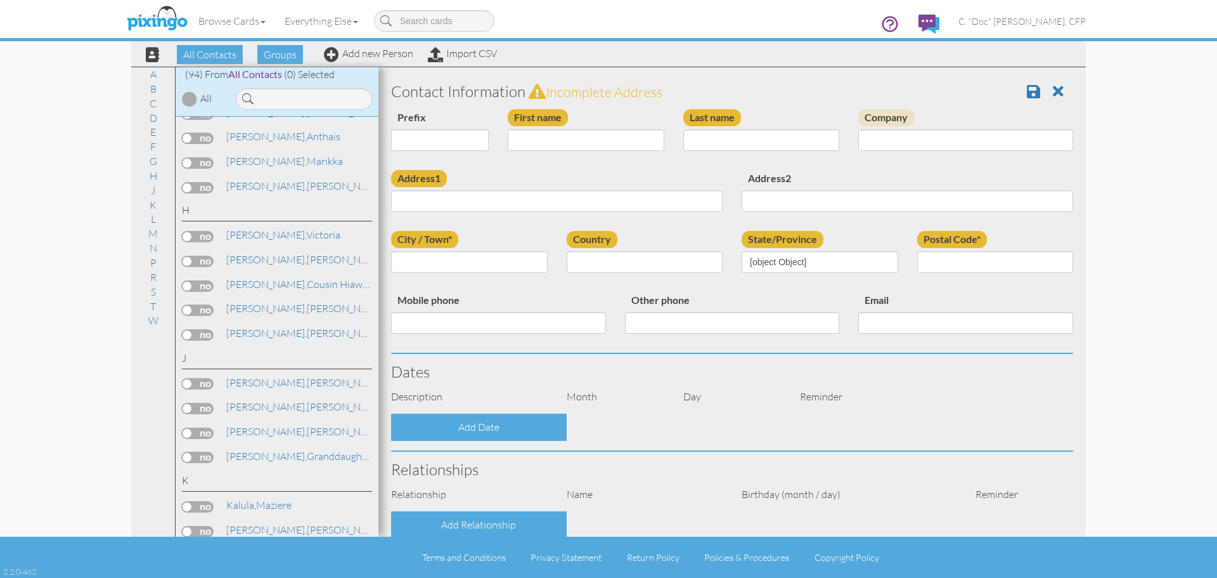
type input "[PERSON_NAME]"
type input "Holley"
type input "[STREET_ADDRESS][PERSON_NAME]"
type input "Decatur"
type input "30032"
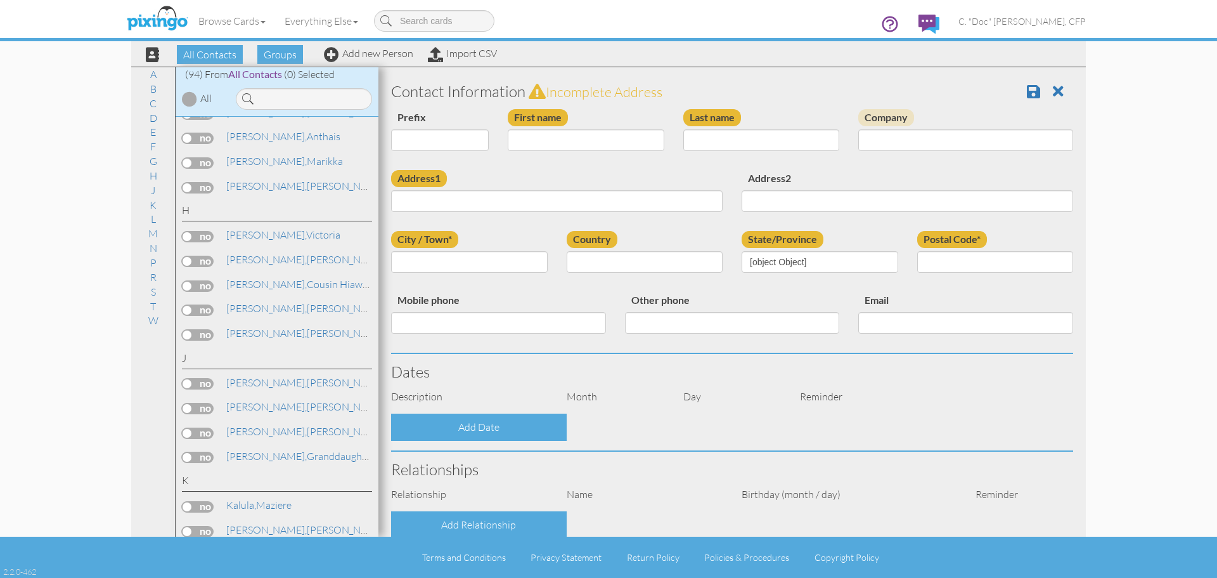
type input "[PHONE_NUMBER]"
type input "[EMAIL_ADDRESS][DOMAIN_NAME]"
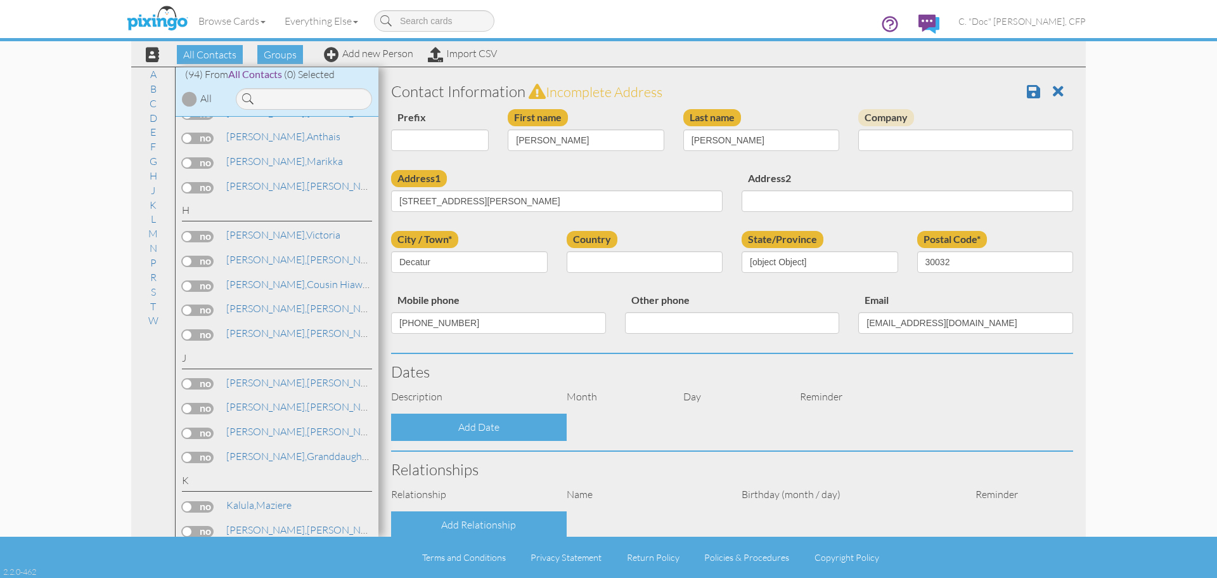
select select "object:756"
select select "object:786"
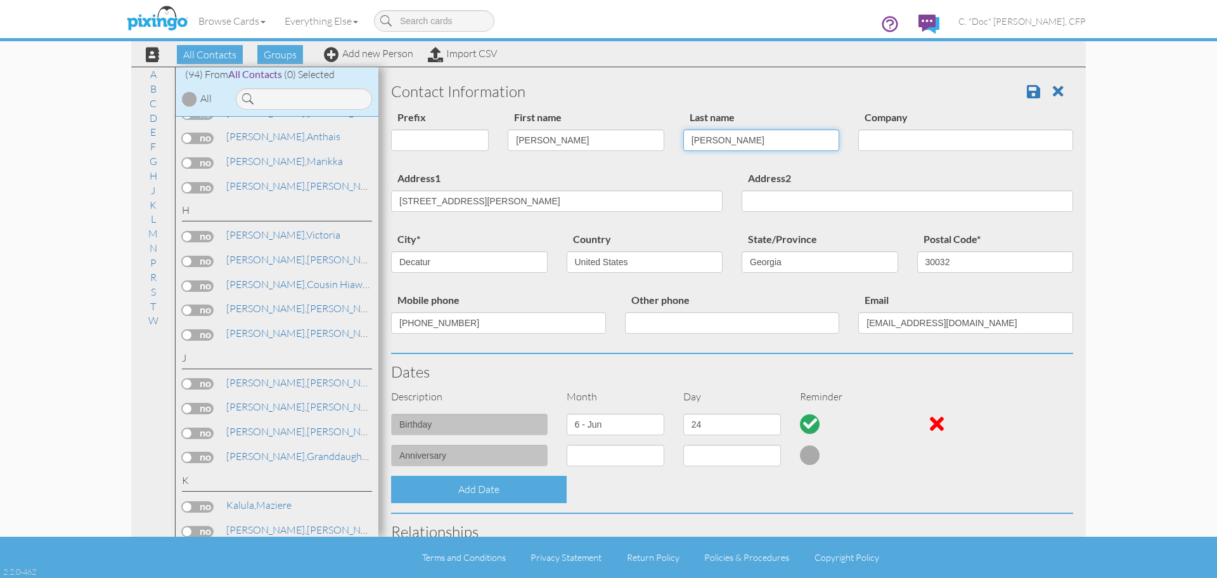
click at [684, 144] on input "Holley" at bounding box center [762, 140] width 157 height 22
type input "Jones-Holley"
click at [1027, 91] on span at bounding box center [1033, 91] width 13 height 15
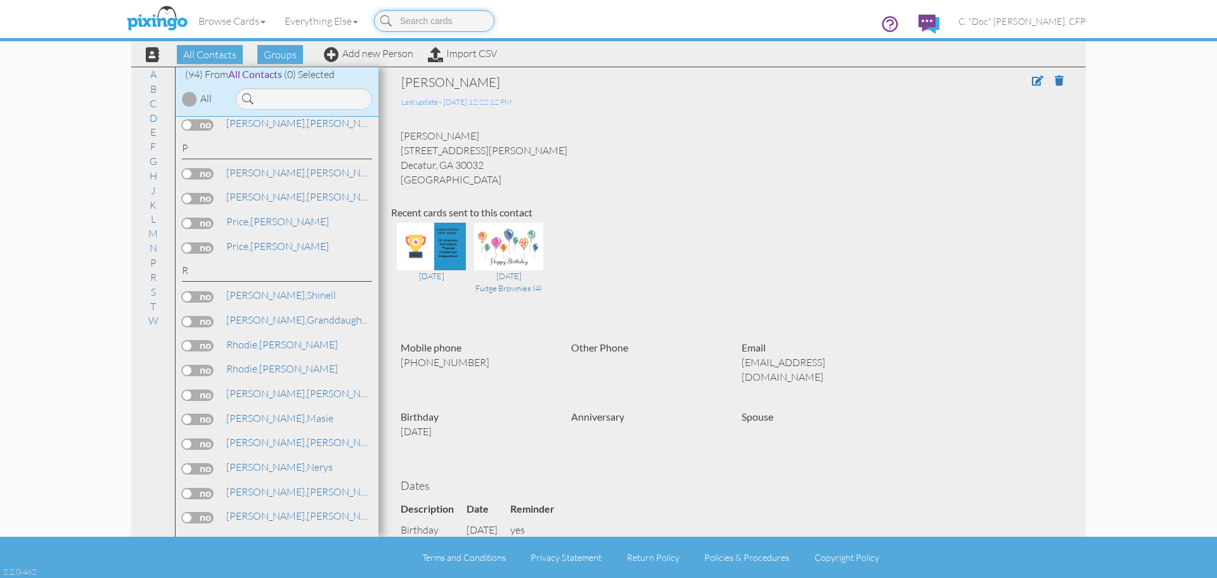
scroll to position [1781, 0]
